Goal: Transaction & Acquisition: Purchase product/service

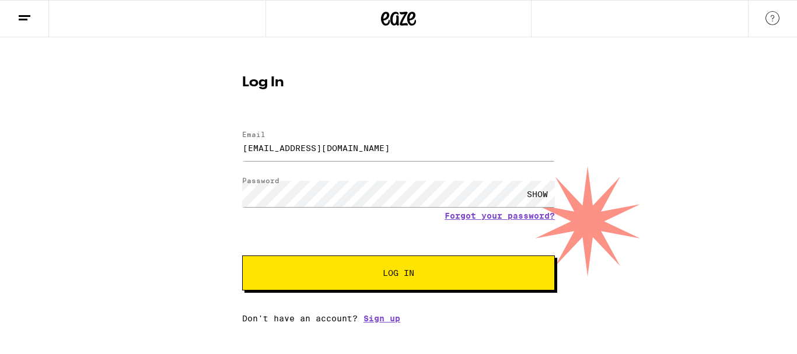
click at [242, 256] on button "Log In" at bounding box center [398, 273] width 313 height 35
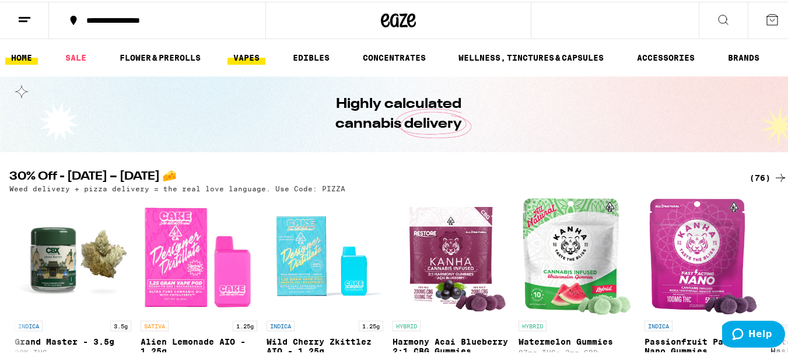
click at [246, 60] on link "VAPES" at bounding box center [247, 56] width 38 height 14
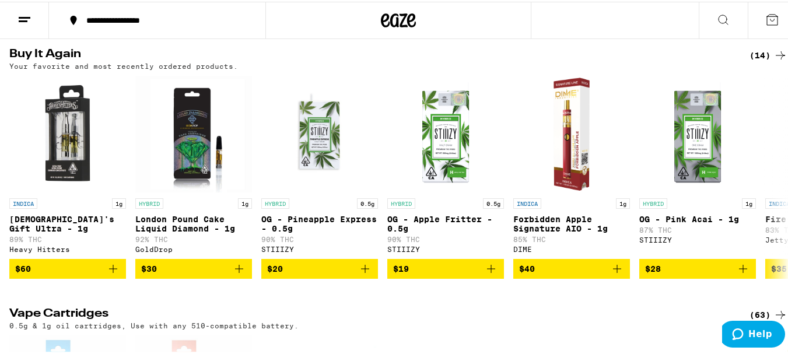
scroll to position [114, 0]
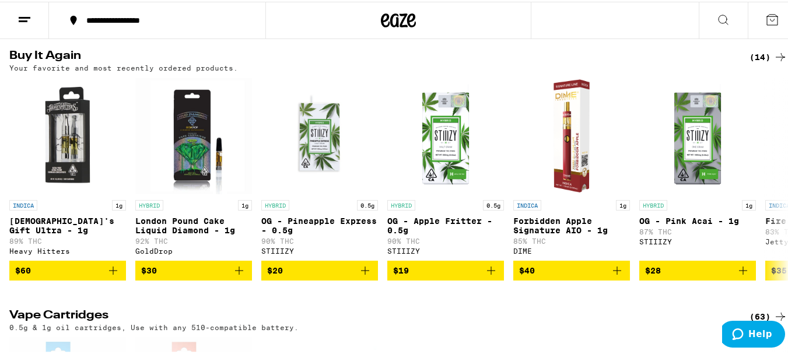
click at [241, 276] on icon "Add to bag" at bounding box center [239, 269] width 14 height 14
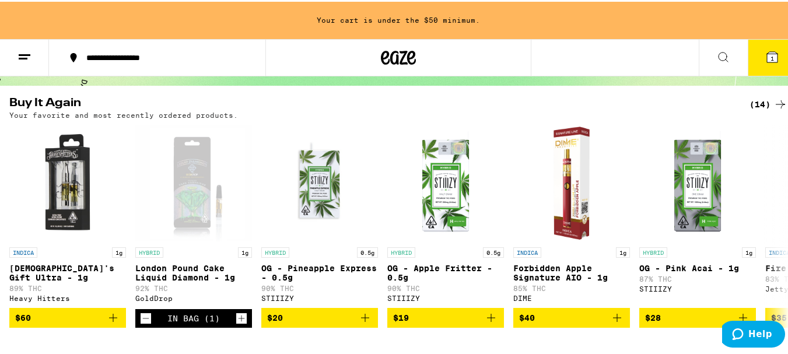
scroll to position [98, 0]
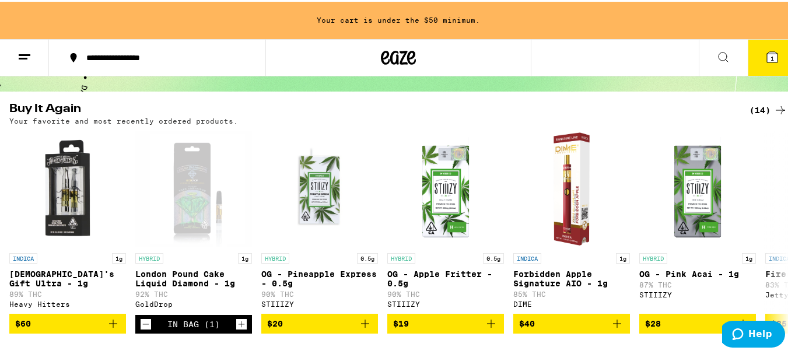
click at [774, 107] on icon at bounding box center [781, 109] width 14 height 14
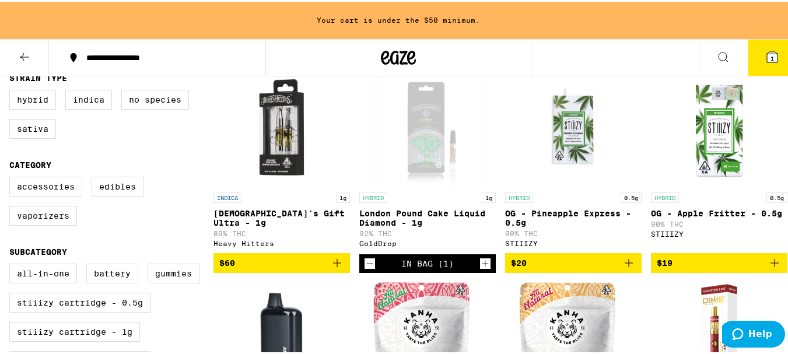
scroll to position [126, 0]
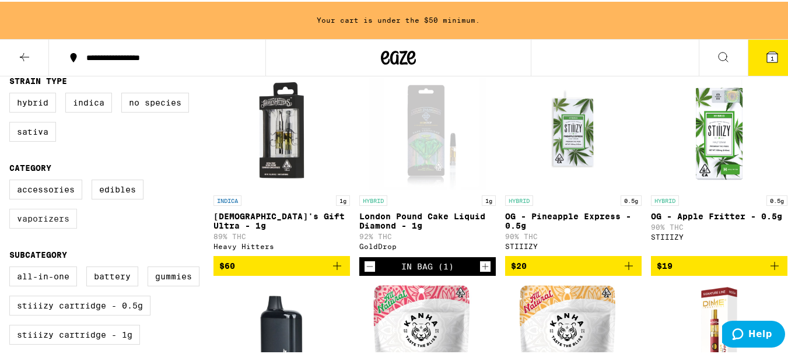
click at [48, 227] on label "Vaporizers" at bounding box center [43, 217] width 68 height 20
click at [12, 180] on input "Vaporizers" at bounding box center [12, 180] width 1 height 1
checkbox input "true"
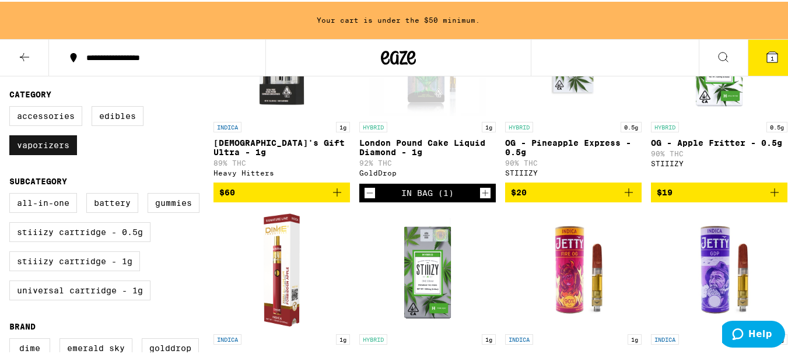
scroll to position [203, 0]
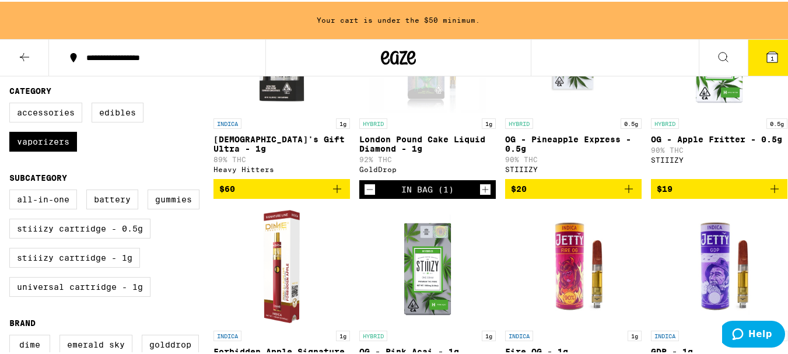
click at [390, 52] on icon at bounding box center [399, 56] width 18 height 14
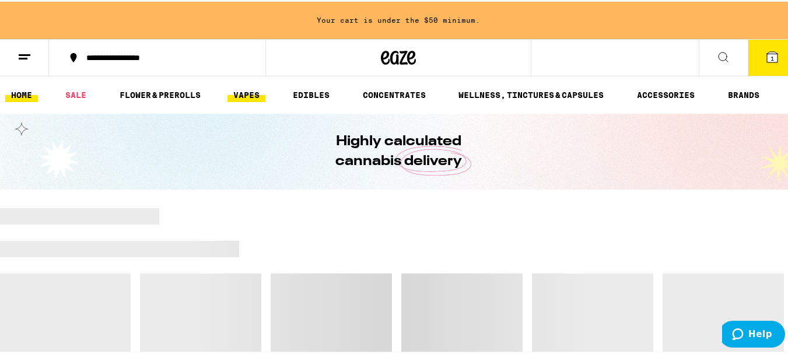
click at [246, 98] on link "VAPES" at bounding box center [247, 93] width 38 height 14
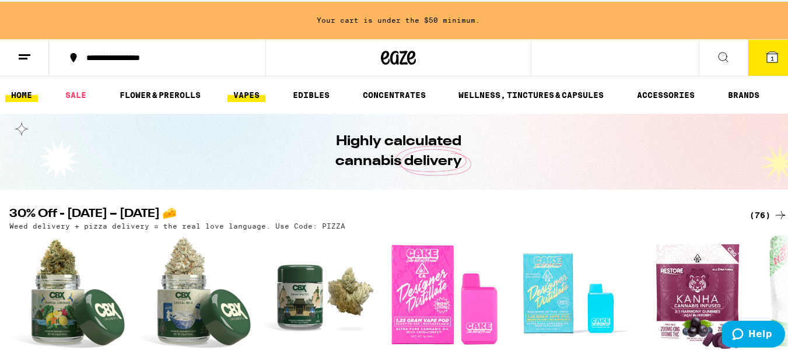
scroll to position [285, 0]
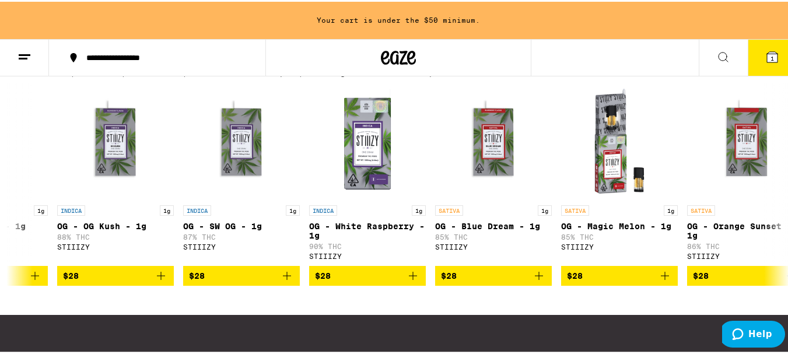
scroll to position [0, 1468]
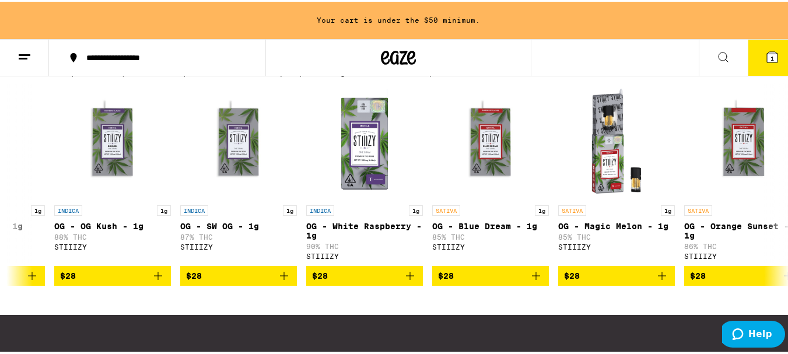
click at [405, 281] on icon "Add to bag" at bounding box center [410, 274] width 14 height 14
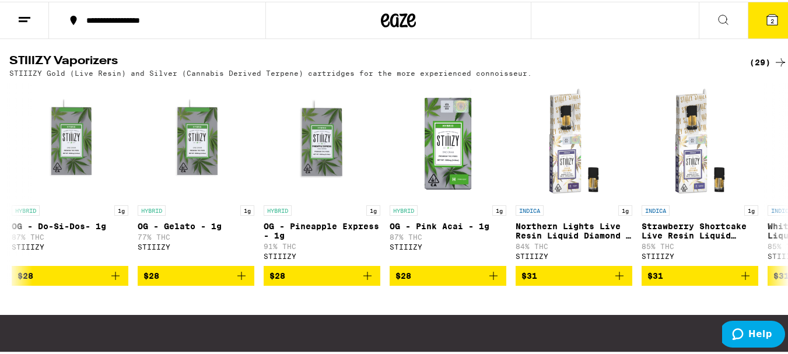
scroll to position [0, 2521]
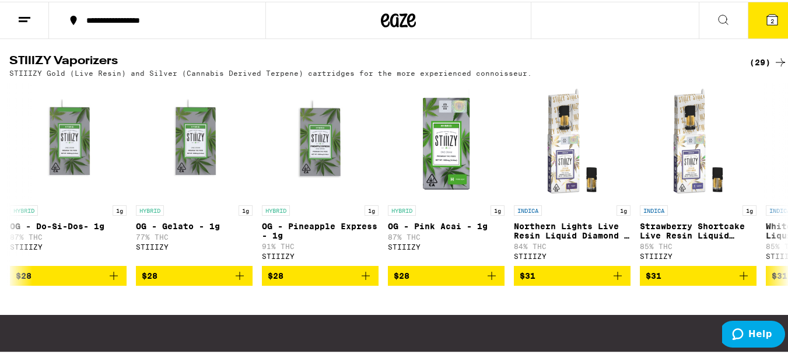
click at [371, 281] on icon "Add to bag" at bounding box center [366, 274] width 14 height 14
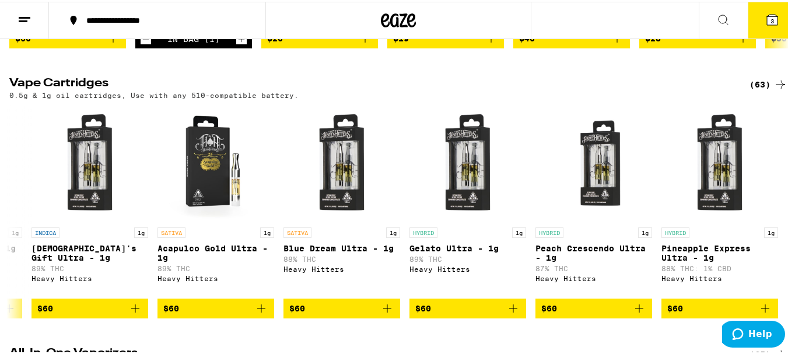
scroll to position [343, 0]
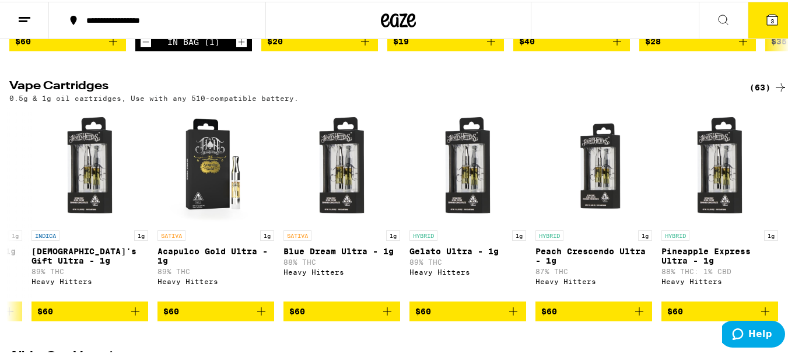
click at [763, 93] on div "(63)" at bounding box center [769, 86] width 38 height 14
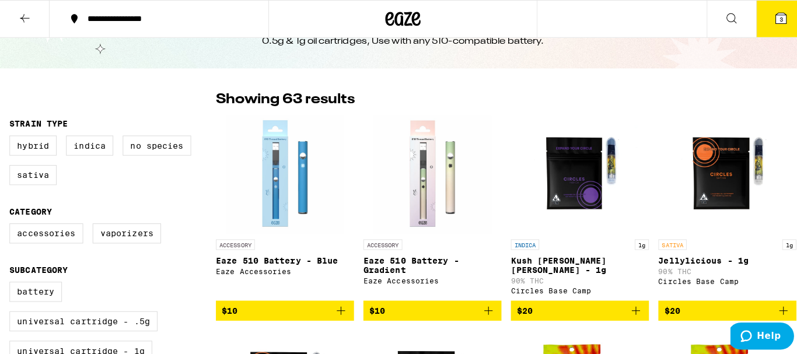
scroll to position [32, 0]
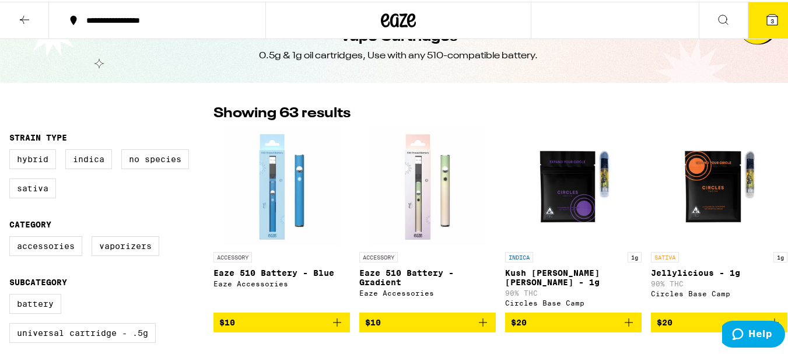
click at [767, 14] on icon at bounding box center [772, 18] width 11 height 11
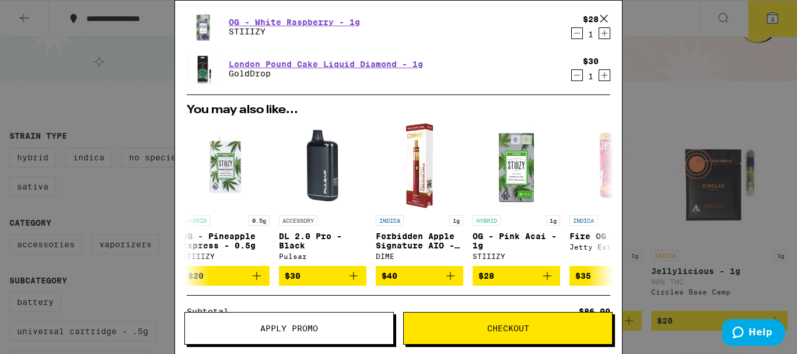
scroll to position [0, 101]
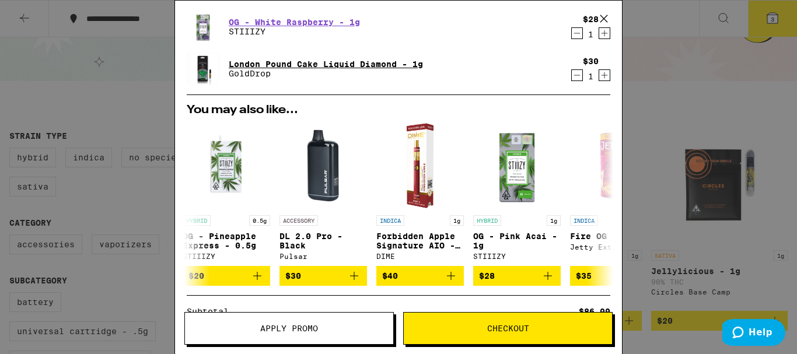
click at [351, 61] on link "London Pound Cake Liquid Diamond - 1g" at bounding box center [326, 64] width 194 height 9
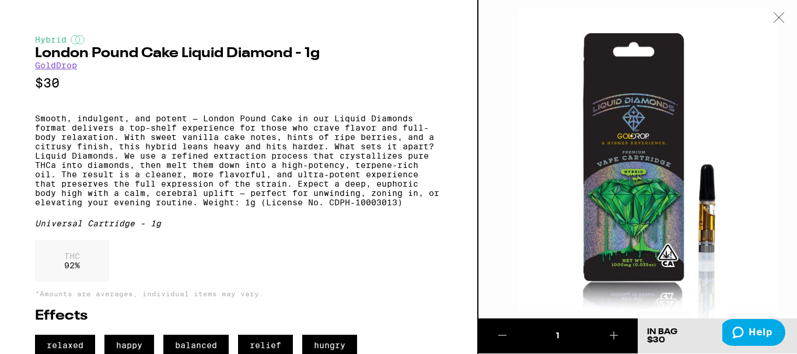
scroll to position [25, 0]
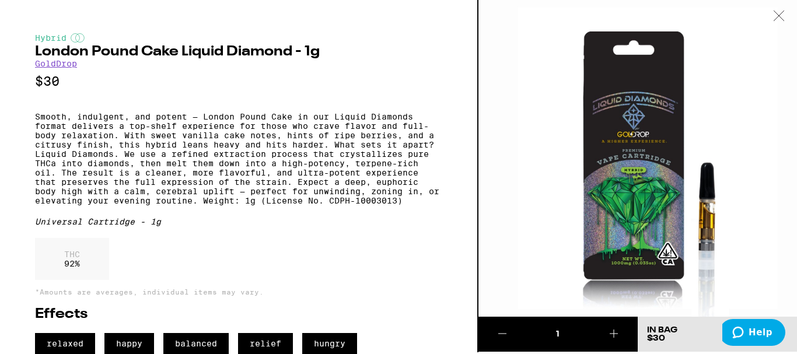
click at [613, 327] on icon at bounding box center [614, 334] width 14 height 14
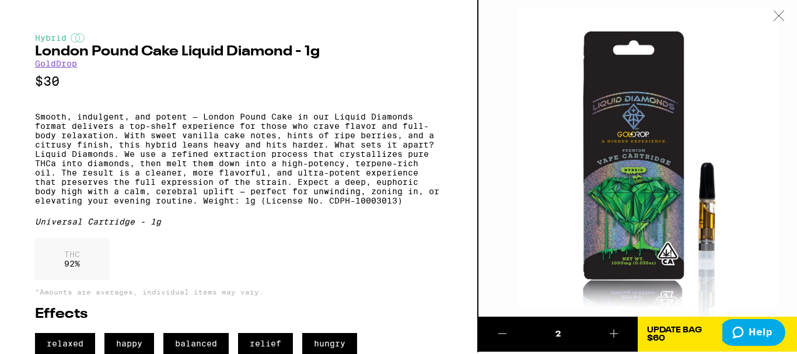
scroll to position [0, 0]
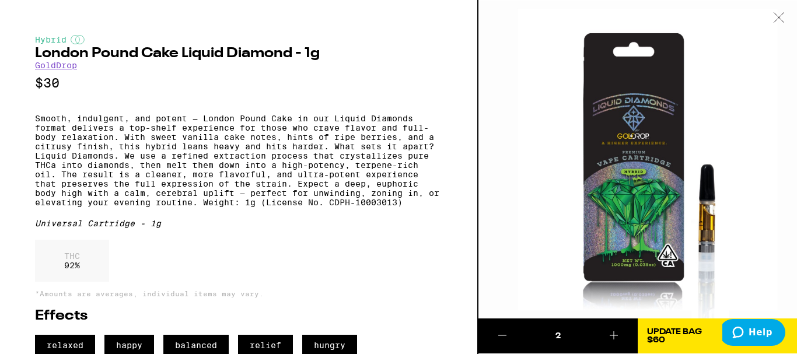
click at [778, 9] on div at bounding box center [779, 18] width 36 height 37
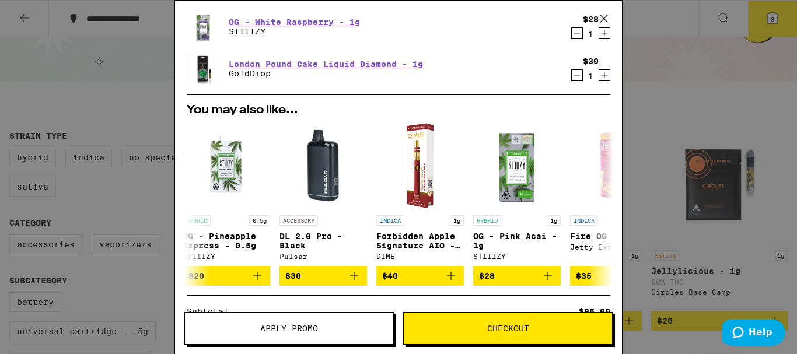
click at [772, 23] on div "Your Cart OG - Pineapple Express - 1g STIIIZY $28 1 OG - White Raspberry - 1g S…" at bounding box center [398, 177] width 797 height 354
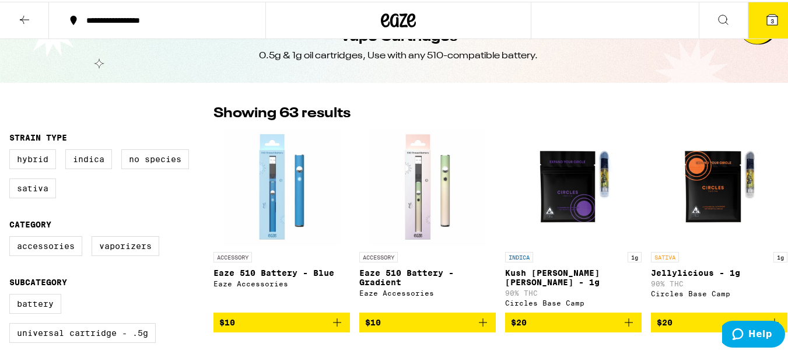
click at [771, 20] on span "3" at bounding box center [773, 19] width 4 height 7
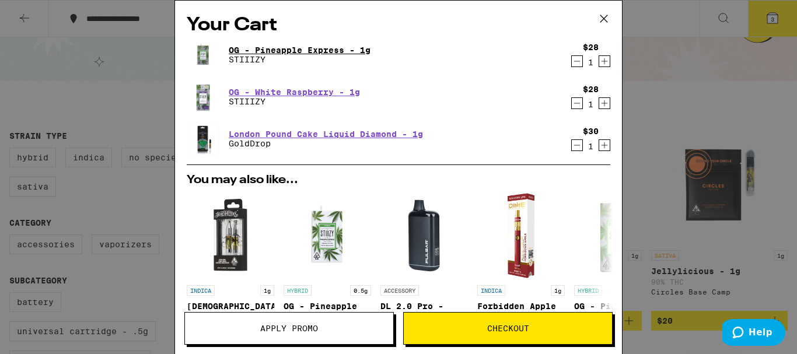
click at [316, 51] on link "OG - Pineapple Express - 1g" at bounding box center [300, 50] width 142 height 9
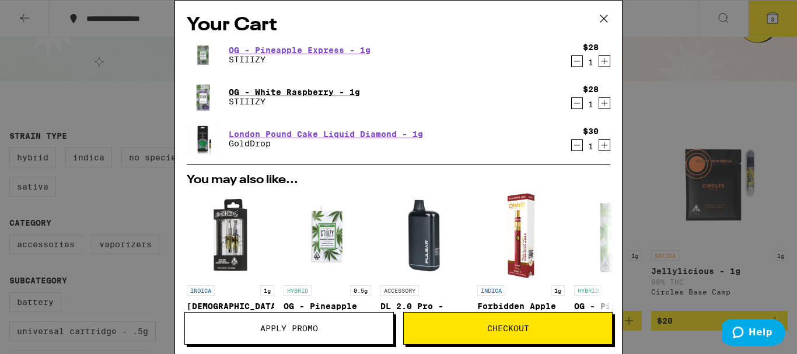
click at [285, 92] on link "OG - White Raspberry - 1g" at bounding box center [294, 92] width 131 height 9
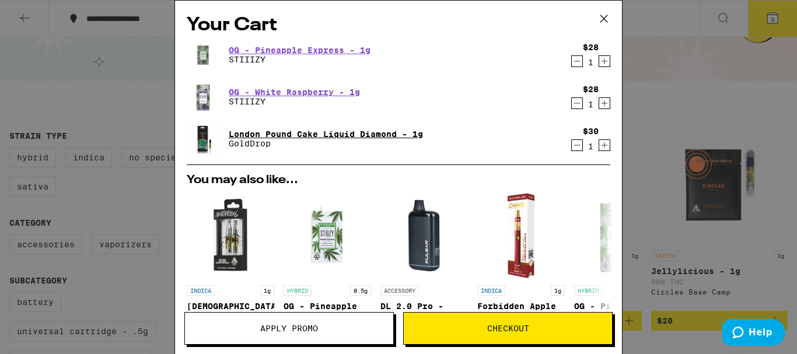
click at [308, 134] on link "London Pound Cake Liquid Diamond - 1g" at bounding box center [326, 134] width 194 height 9
click at [599, 149] on icon "Increment" at bounding box center [604, 145] width 11 height 14
click at [331, 331] on span "Apply Promo" at bounding box center [289, 329] width 208 height 8
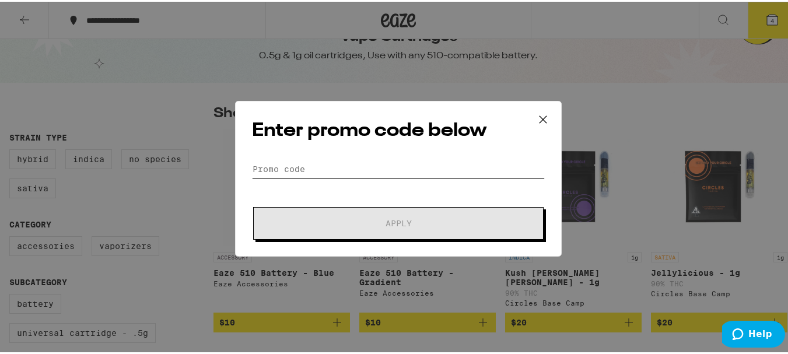
click at [403, 172] on input "Promo Code" at bounding box center [398, 168] width 293 height 18
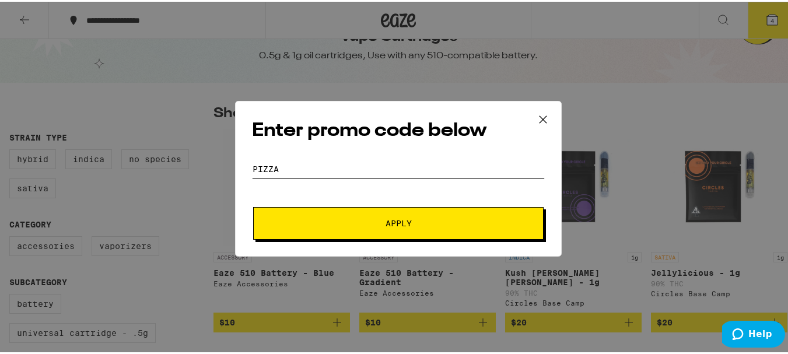
type input "pizza"
click at [407, 228] on button "Apply" at bounding box center [398, 221] width 291 height 33
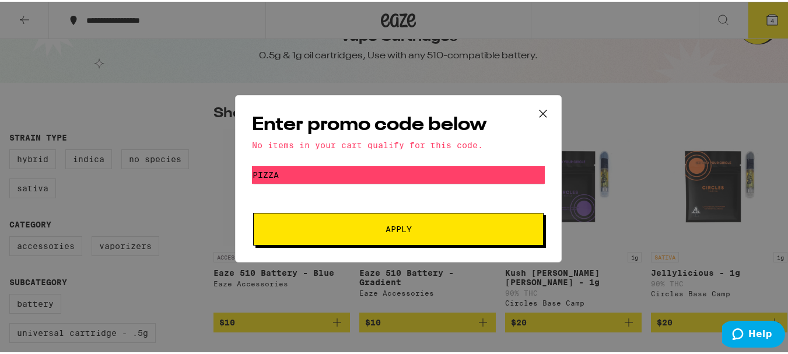
click at [392, 221] on button "Apply" at bounding box center [398, 227] width 291 height 33
click at [540, 111] on icon at bounding box center [543, 112] width 7 height 7
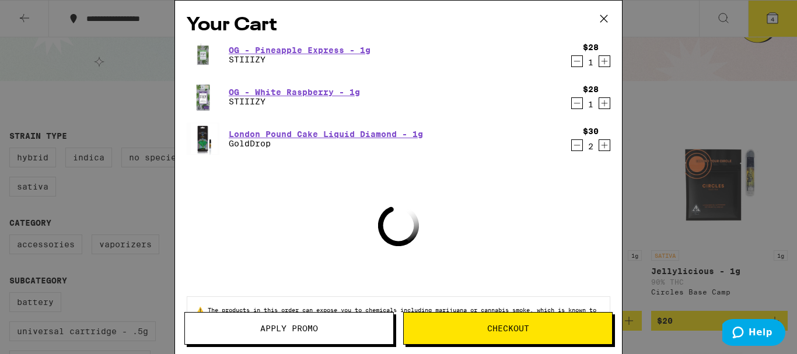
click at [484, 330] on span "Checkout" at bounding box center [508, 329] width 208 height 8
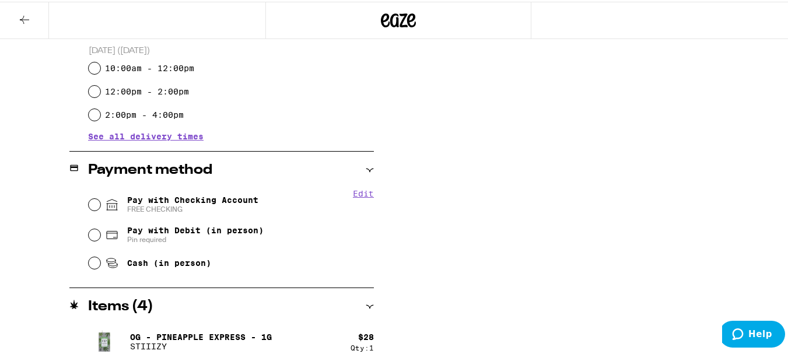
scroll to position [395, 0]
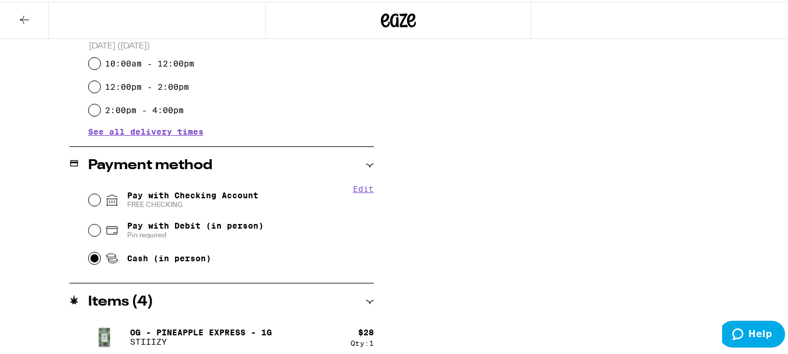
click at [95, 253] on input "Cash (in person)" at bounding box center [95, 257] width 12 height 12
radio input "true"
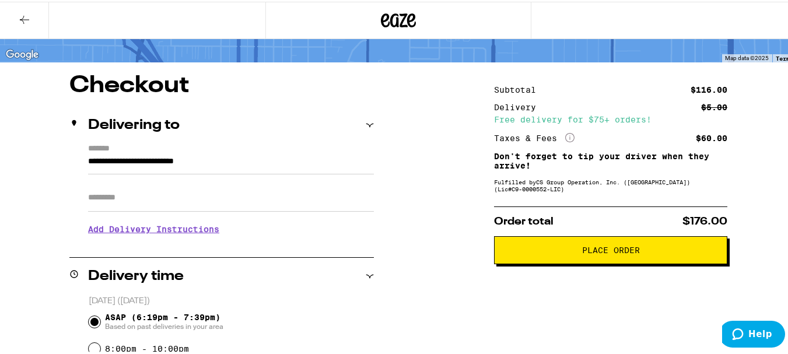
scroll to position [73, 0]
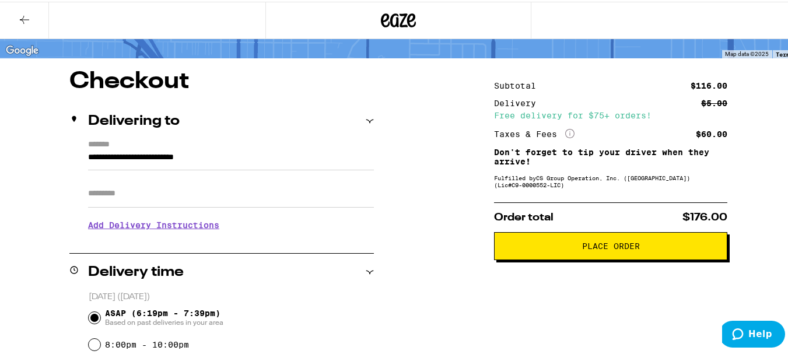
click at [603, 249] on span "Place Order" at bounding box center [611, 244] width 58 height 8
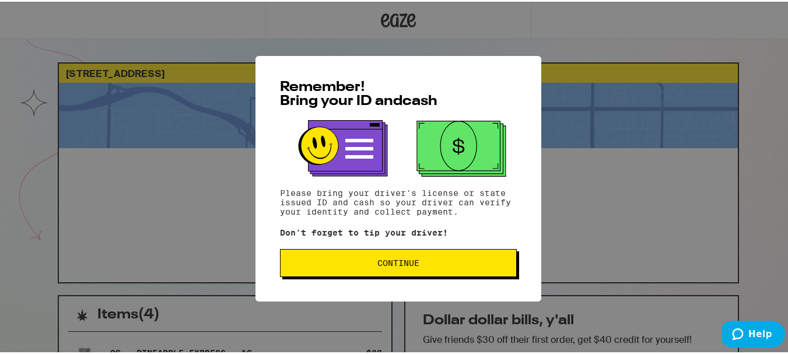
click at [385, 264] on span "Continue" at bounding box center [399, 261] width 42 height 8
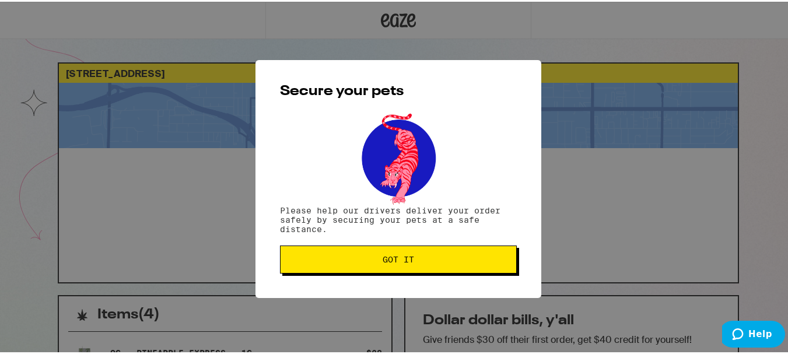
click at [383, 260] on span "Got it" at bounding box center [399, 258] width 32 height 8
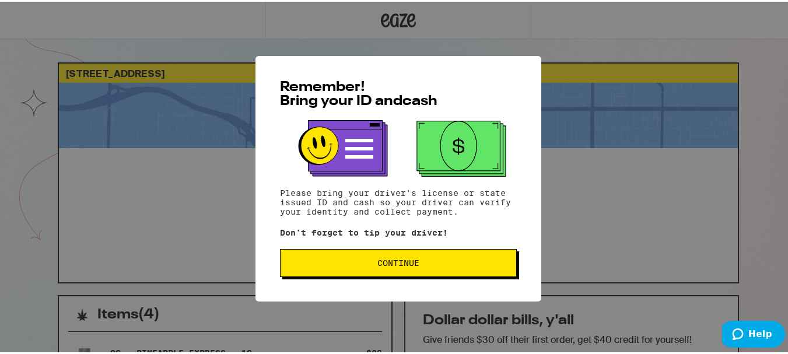
click at [388, 269] on button "Continue" at bounding box center [398, 261] width 237 height 28
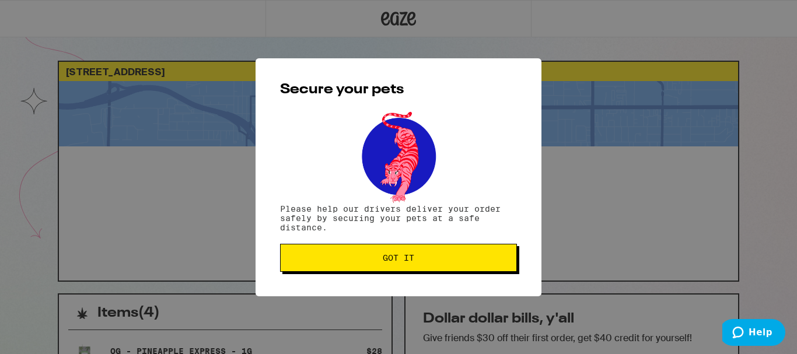
click at [395, 260] on span "Got it" at bounding box center [399, 258] width 32 height 8
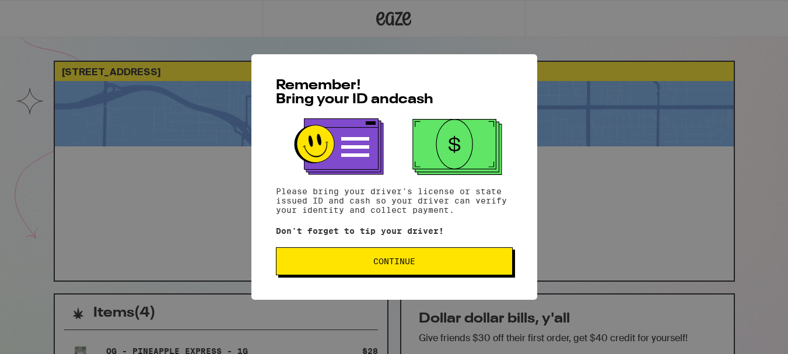
click at [327, 266] on span "Continue" at bounding box center [394, 261] width 217 height 8
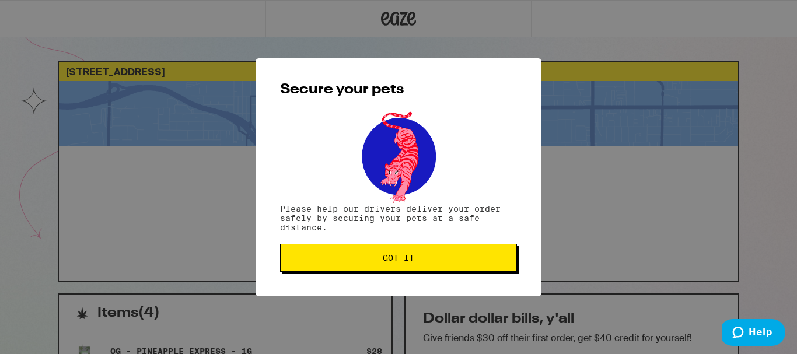
click at [353, 256] on span "Got it" at bounding box center [398, 258] width 217 height 8
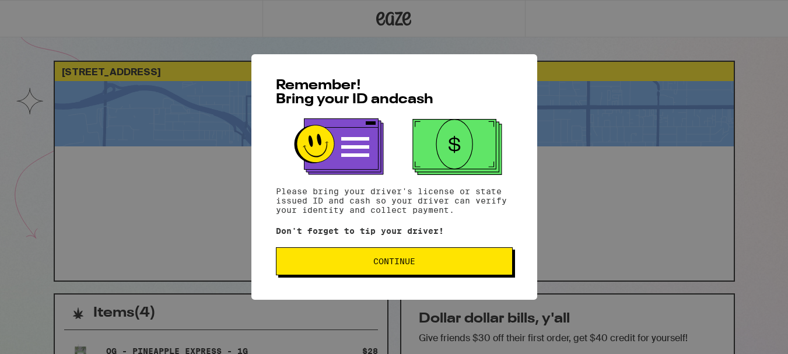
click at [383, 265] on span "Continue" at bounding box center [395, 261] width 42 height 8
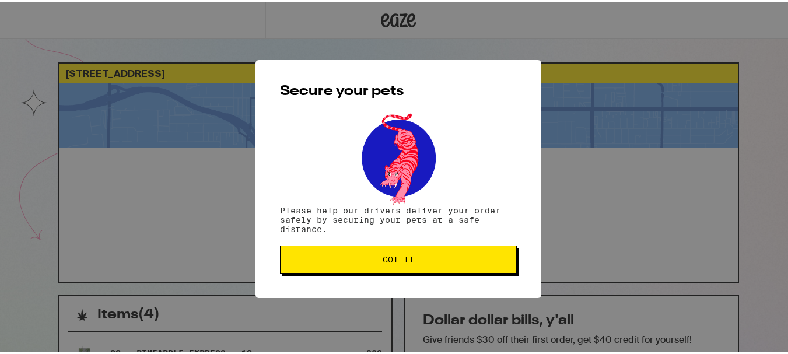
click at [407, 261] on span "Got it" at bounding box center [399, 258] width 32 height 8
